Goal: Find contact information

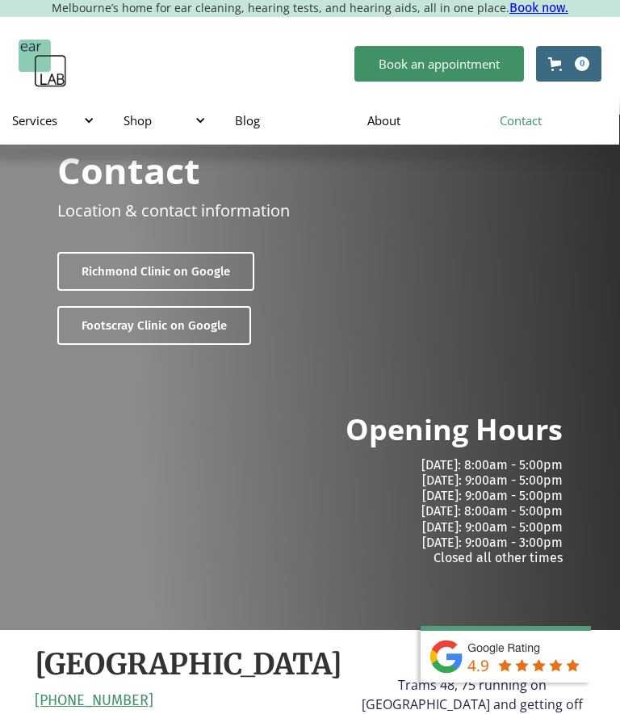
click at [146, 325] on link "Footscray Clinic on Google" at bounding box center [154, 325] width 194 height 39
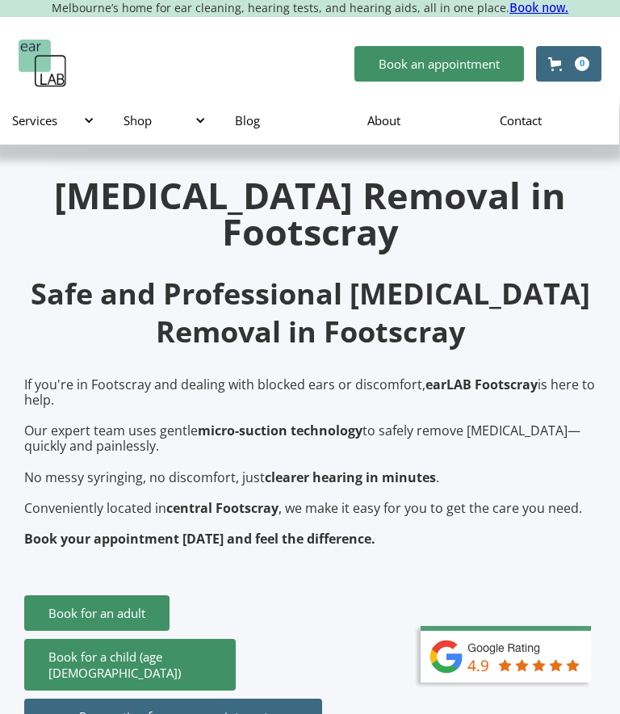
click at [526, 144] on link "Contact" at bounding box center [553, 120] width 132 height 47
